Goal: Check status: Check status

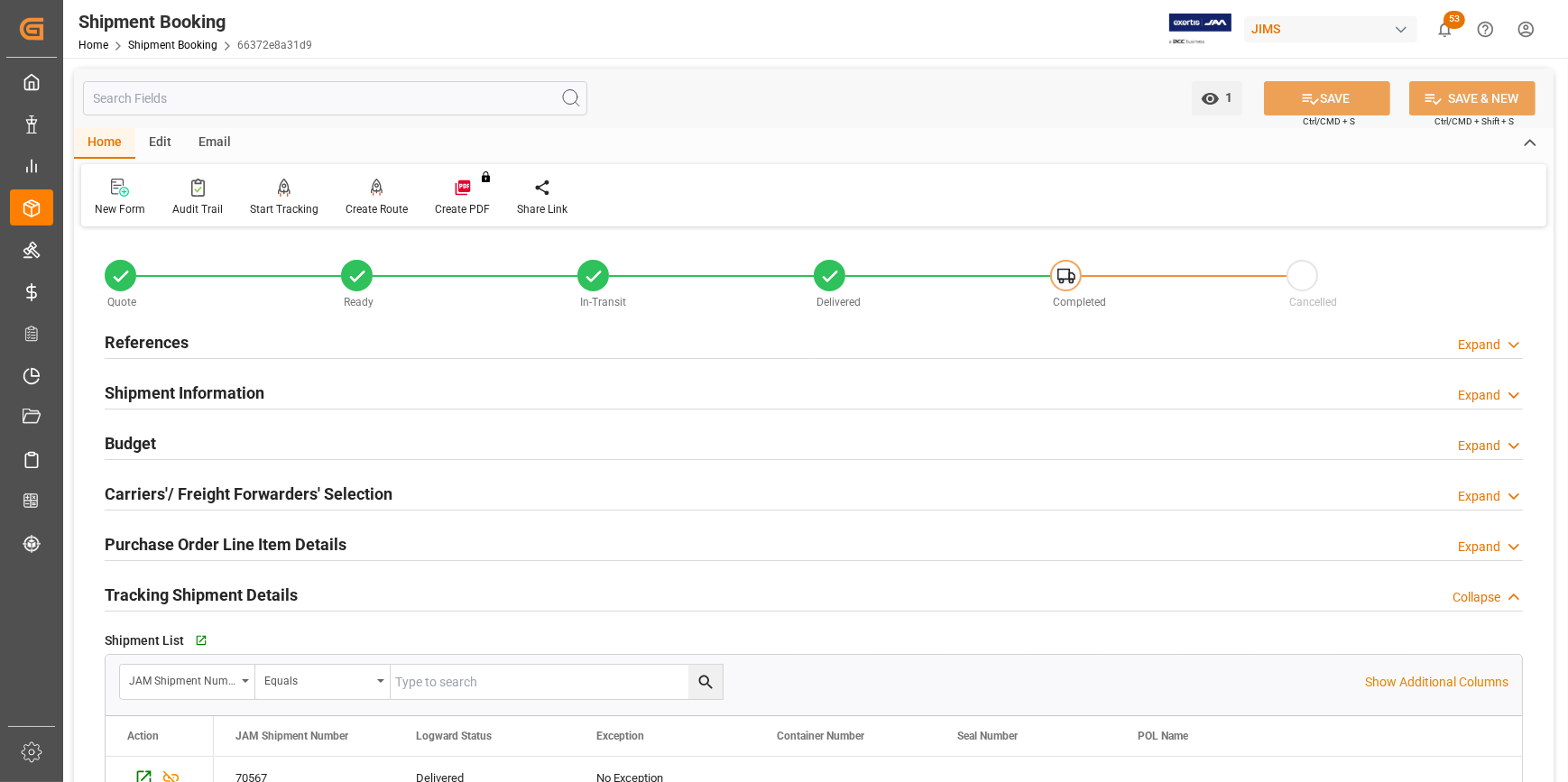
scroll to position [81, 0]
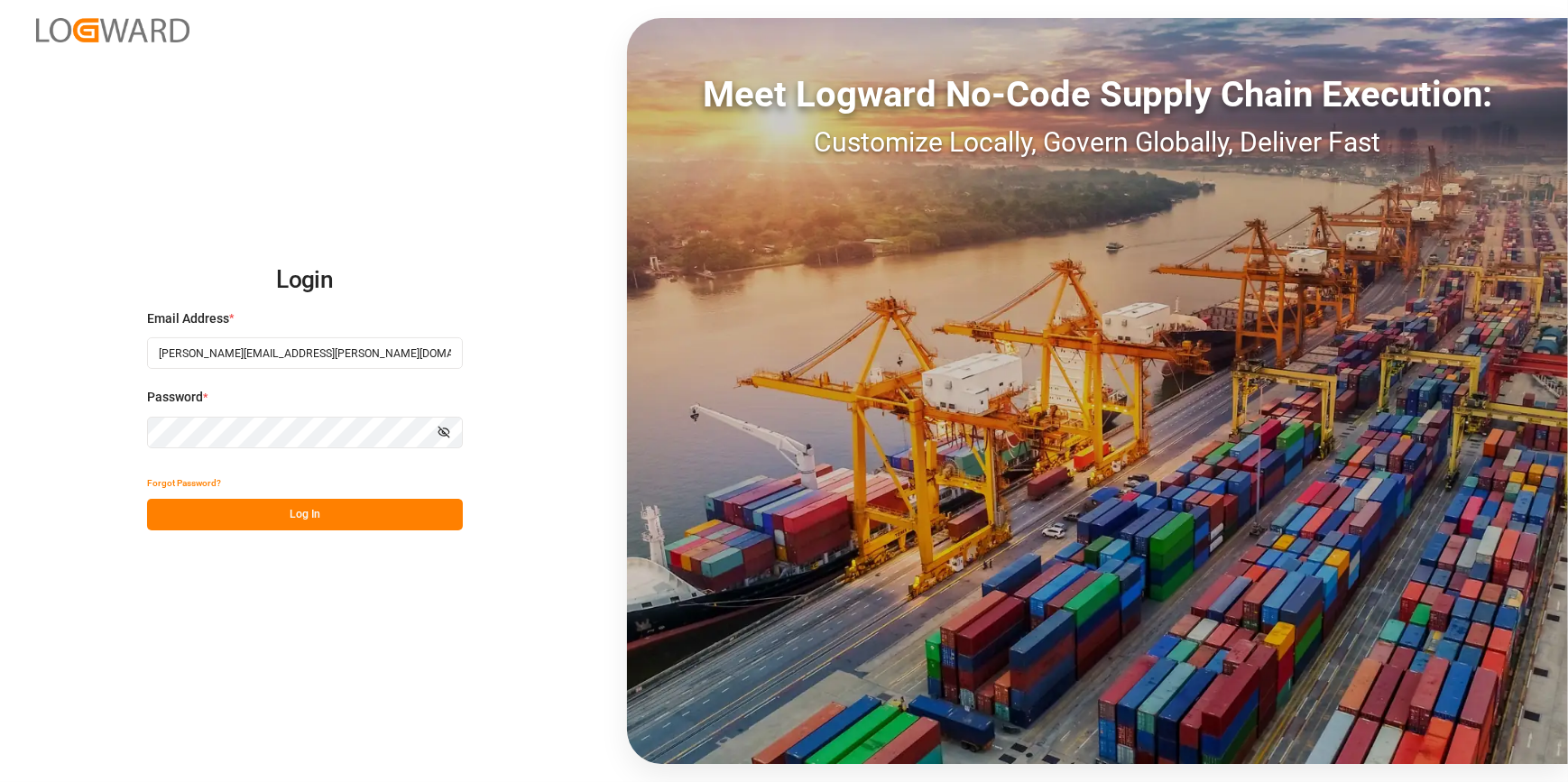
click at [378, 628] on div "Login Email Address * [PERSON_NAME][EMAIL_ADDRESS][PERSON_NAME][DOMAIN_NAME] Pa…" at bounding box center [784, 391] width 1568 height 782
click at [261, 534] on div "Login Email Address * [PERSON_NAME][EMAIL_ADDRESS][PERSON_NAME][DOMAIN_NAME] Pa…" at bounding box center [784, 391] width 1568 height 782
click at [267, 516] on button "Log In" at bounding box center [305, 515] width 316 height 31
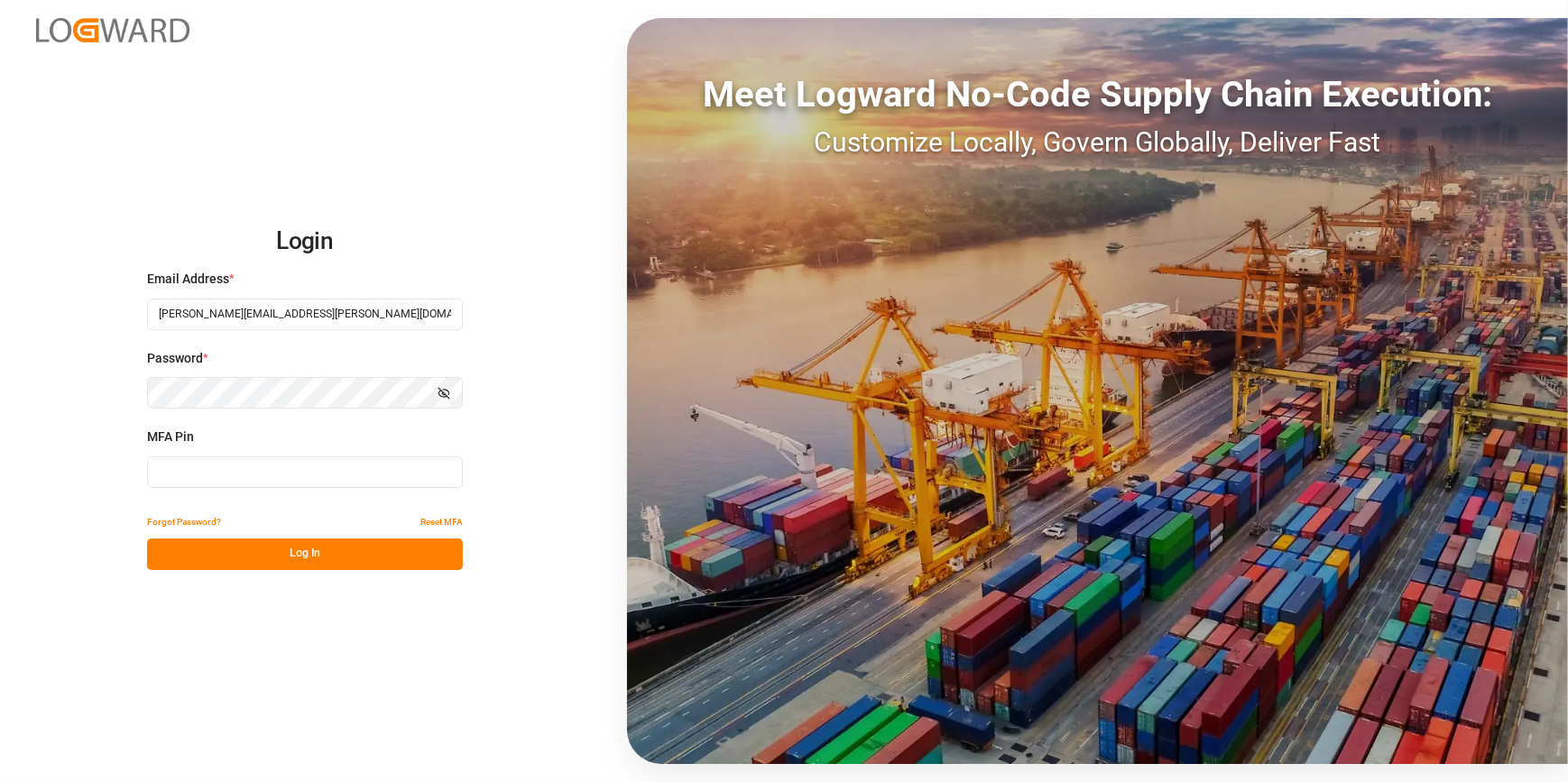
click at [209, 457] on input at bounding box center [305, 472] width 316 height 31
type input "197279"
click at [195, 553] on button "Log In" at bounding box center [305, 554] width 316 height 31
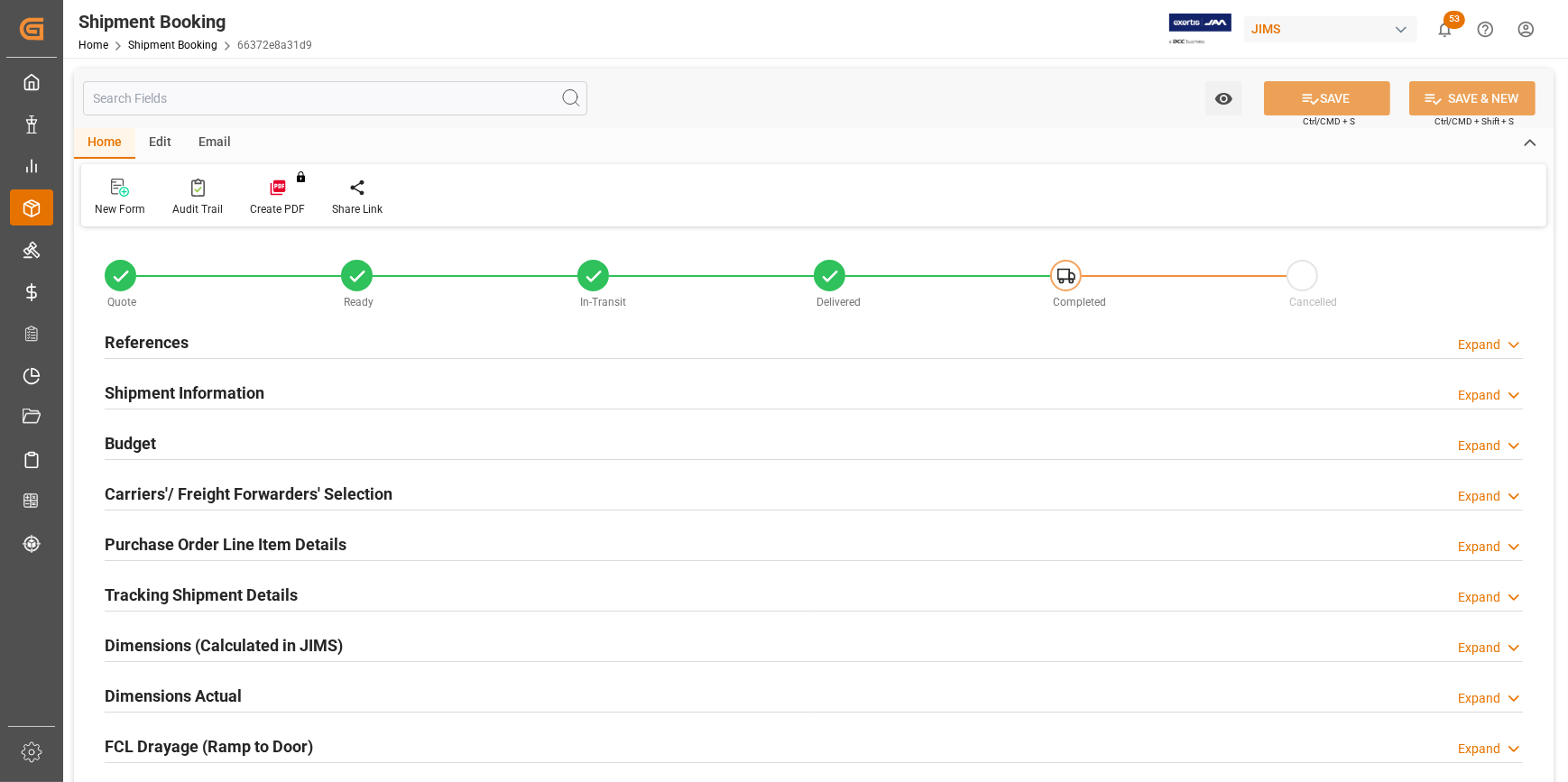
type input "22-8402-[GEOGRAPHIC_DATA]"
type input "22"
type input "GB"
type input "[GEOGRAPHIC_DATA]"
type input "Delivered"
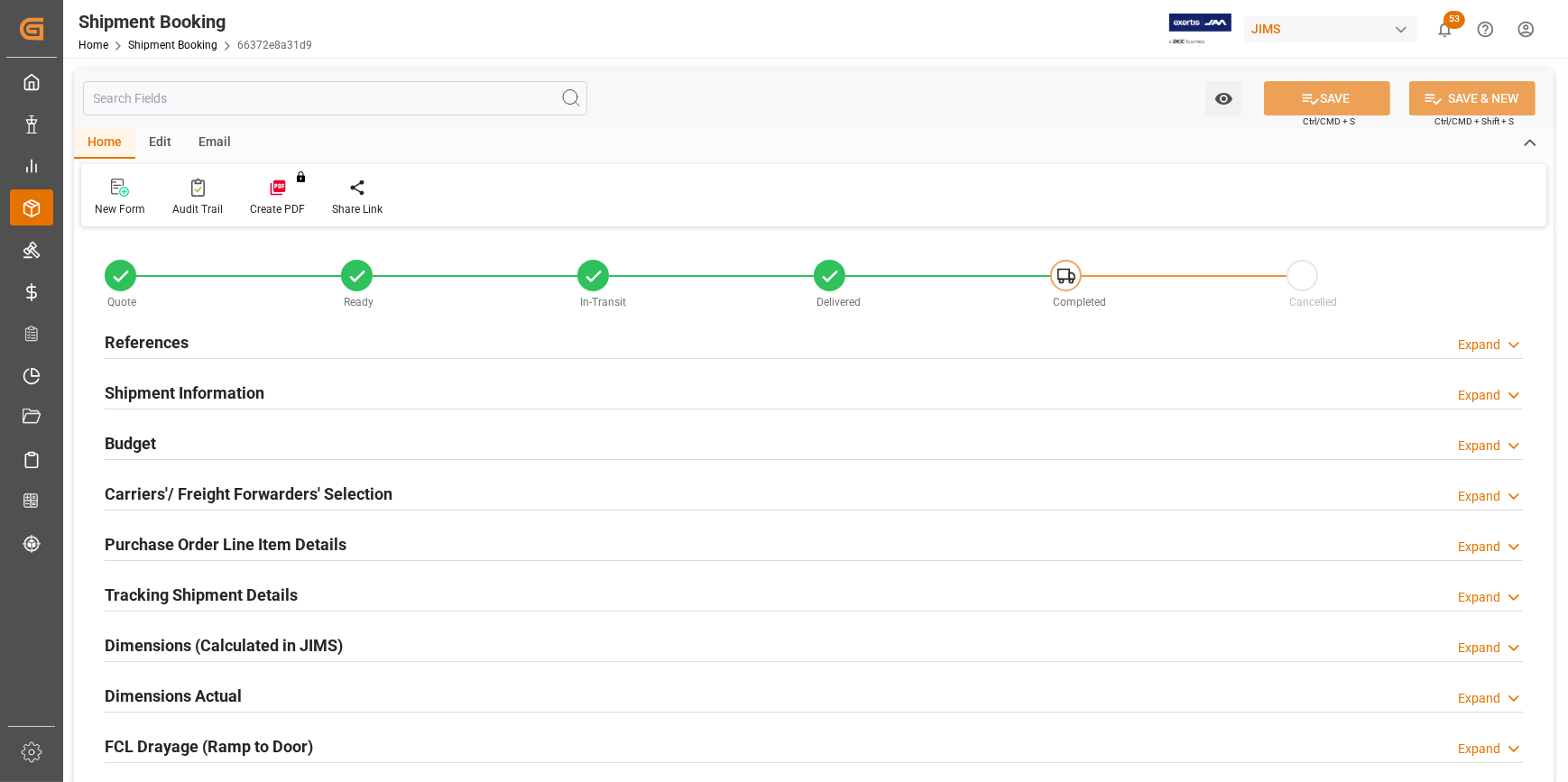
type input "LTL"
type input "[PERSON_NAME]"
type textarea "Great British Drum Company Ltd"
type input "774593"
type input "0"
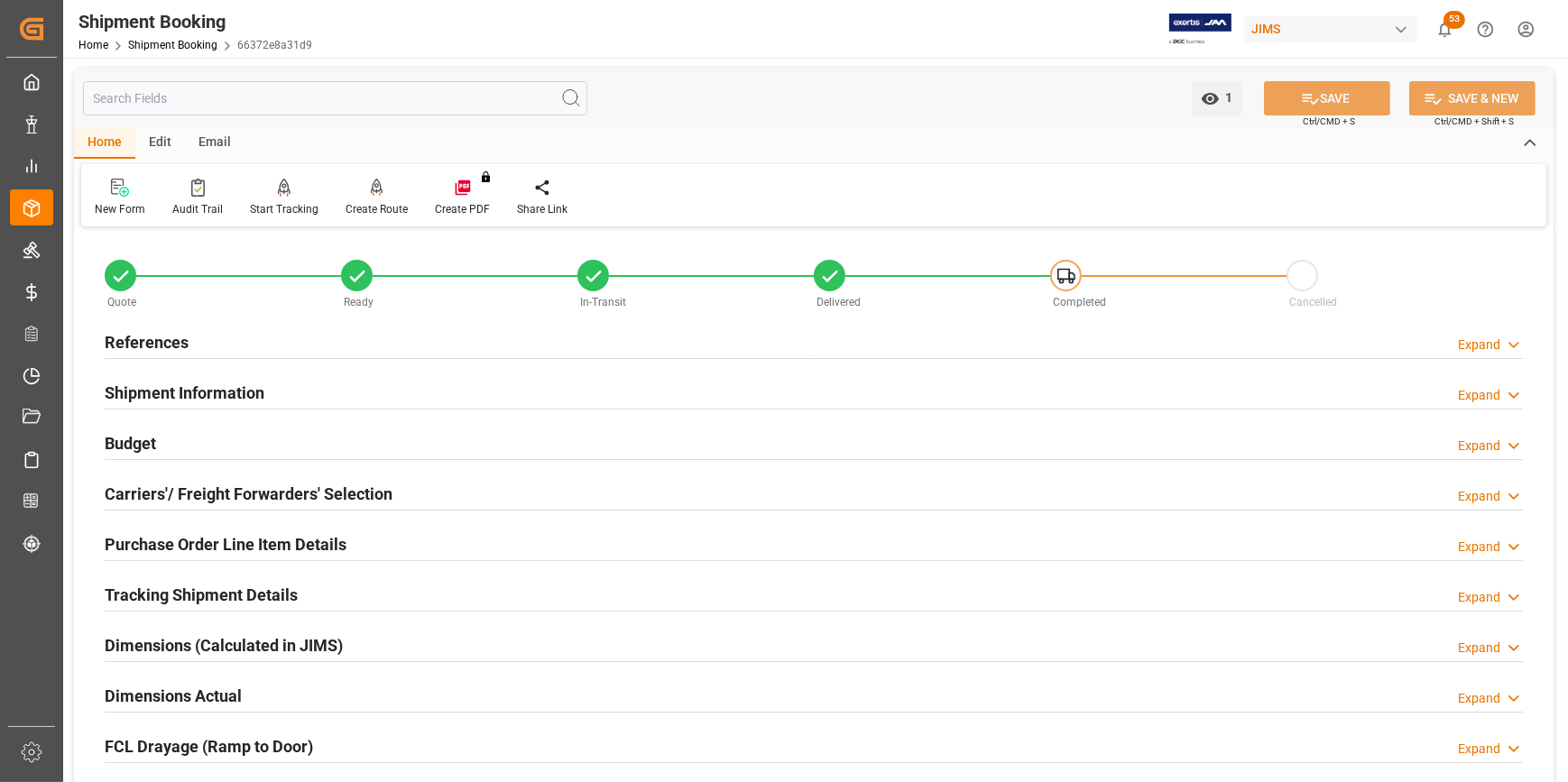
type input "[DATE]"
click at [141, 349] on h2 "References" at bounding box center [146, 342] width 84 height 25
